Goal: Task Accomplishment & Management: Manage account settings

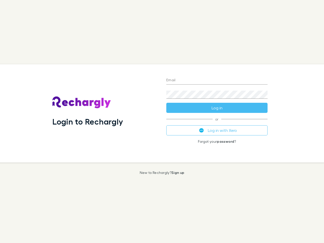
click at [162, 121] on div "Login to Rechargly" at bounding box center [105, 113] width 114 height 98
click at [217, 80] on input "Email" at bounding box center [216, 80] width 101 height 8
click at [217, 108] on form "Email Password Log in" at bounding box center [216, 92] width 101 height 40
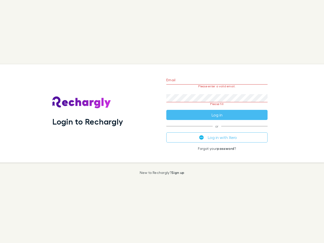
click at [217, 130] on div "Email Please enter a valid email. Password Please fill Log in or Log in with Xe…" at bounding box center [216, 113] width 109 height 98
